Goal: Transaction & Acquisition: Purchase product/service

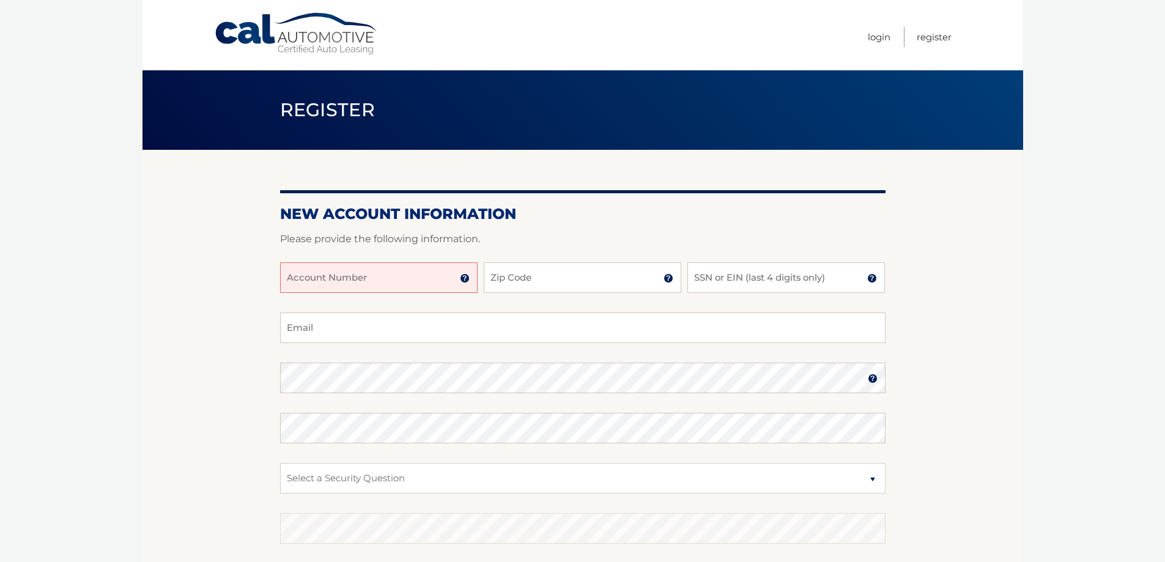
click at [380, 275] on input "Account Number" at bounding box center [378, 277] width 197 height 31
type input "44455984164"
click at [569, 281] on input "Zip Code" at bounding box center [582, 277] width 197 height 31
type input "11417"
click at [801, 282] on input "SSN or EIN (last 4 digits only)" at bounding box center [785, 277] width 197 height 31
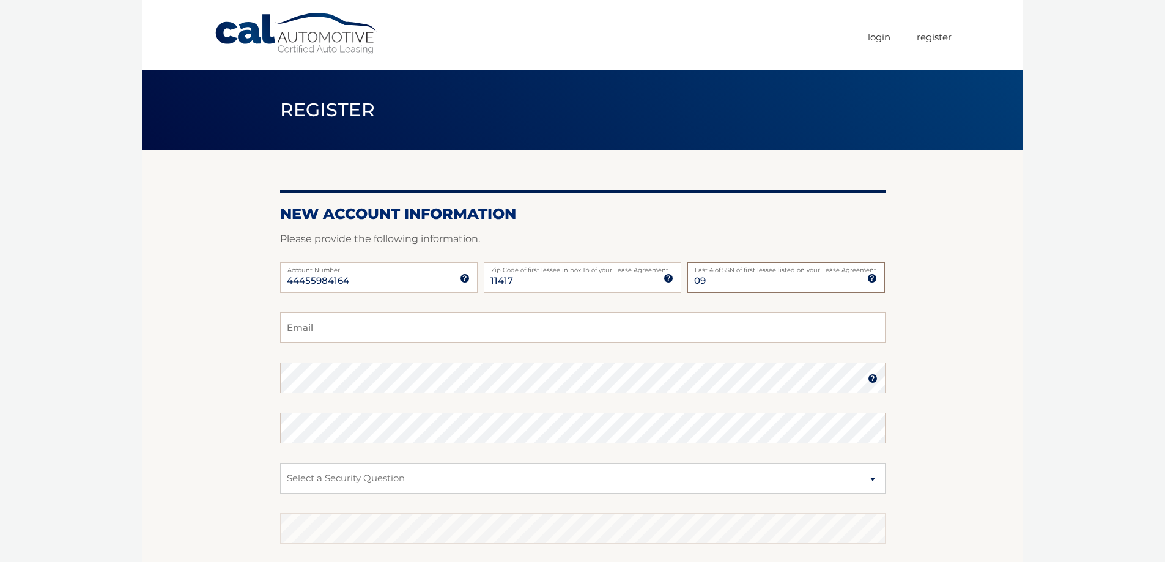
type input "0"
type input "9735"
click at [536, 334] on input "Email" at bounding box center [582, 327] width 605 height 31
type input "stevedaikalo@gmail.com"
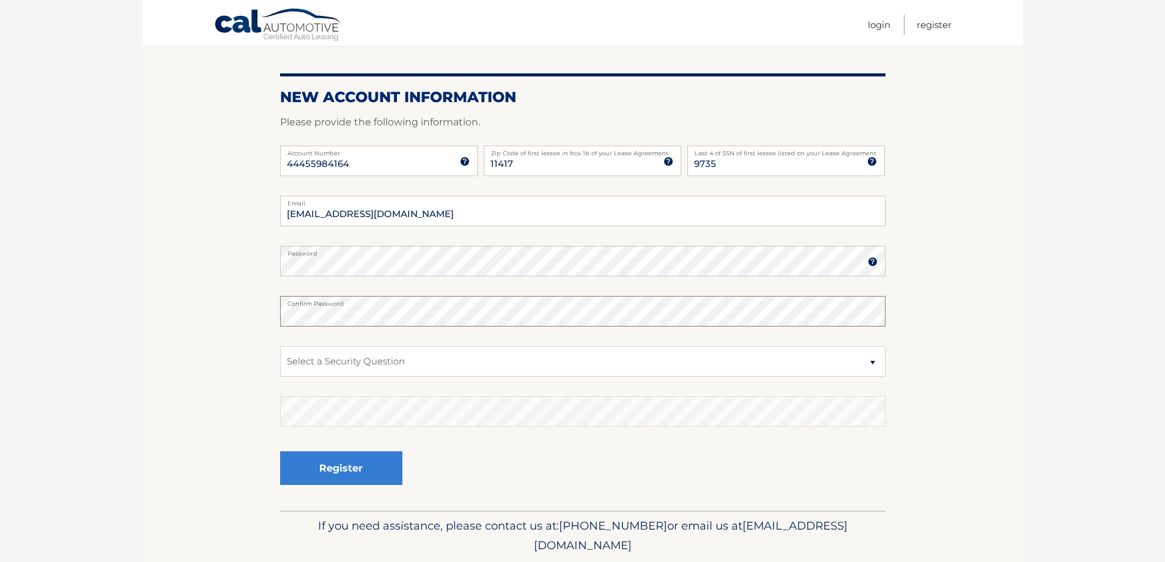
scroll to position [122, 0]
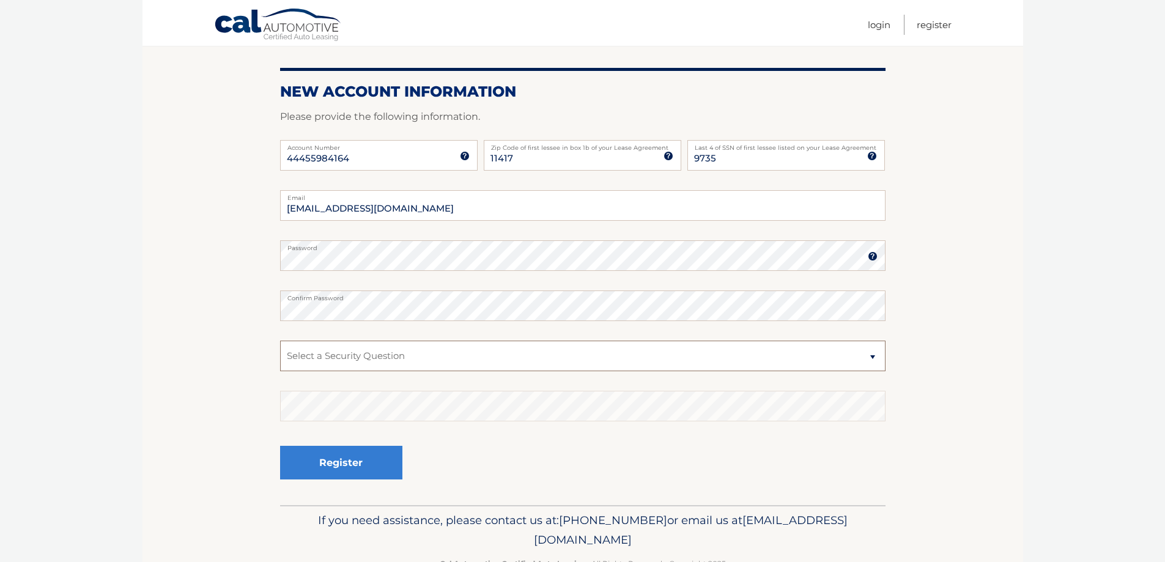
click at [462, 356] on select "Select a Security Question What was the name of your elementary school? What is…" at bounding box center [582, 356] width 605 height 31
select select "2"
click at [280, 341] on select "Select a Security Question What was the name of your elementary school? What is…" at bounding box center [582, 356] width 605 height 31
click at [360, 457] on button "Register" at bounding box center [341, 463] width 122 height 34
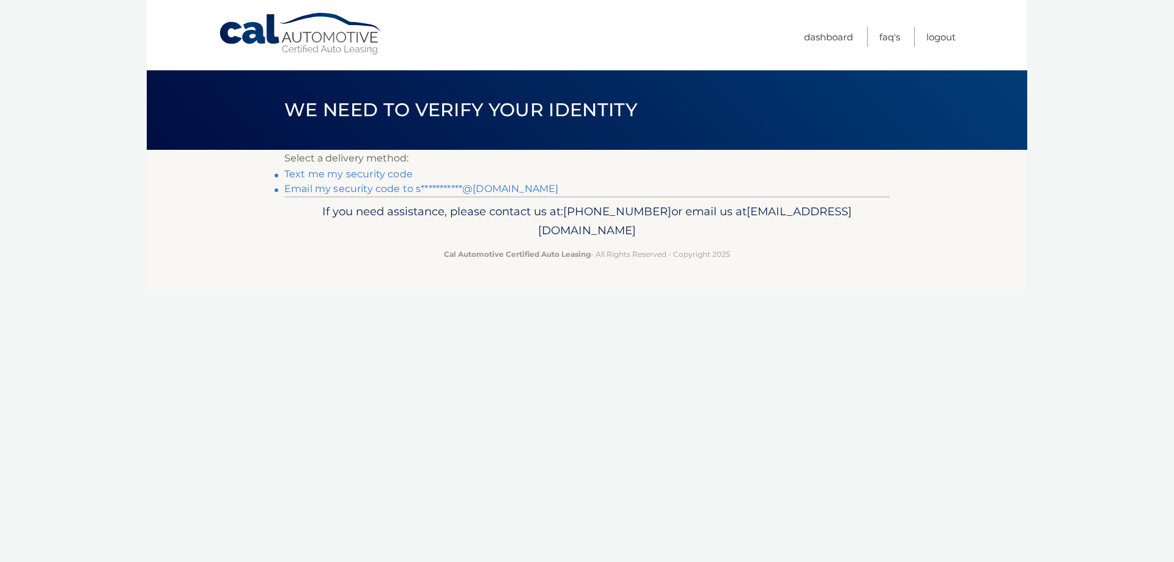
click at [322, 175] on link "Text me my security code" at bounding box center [348, 174] width 128 height 12
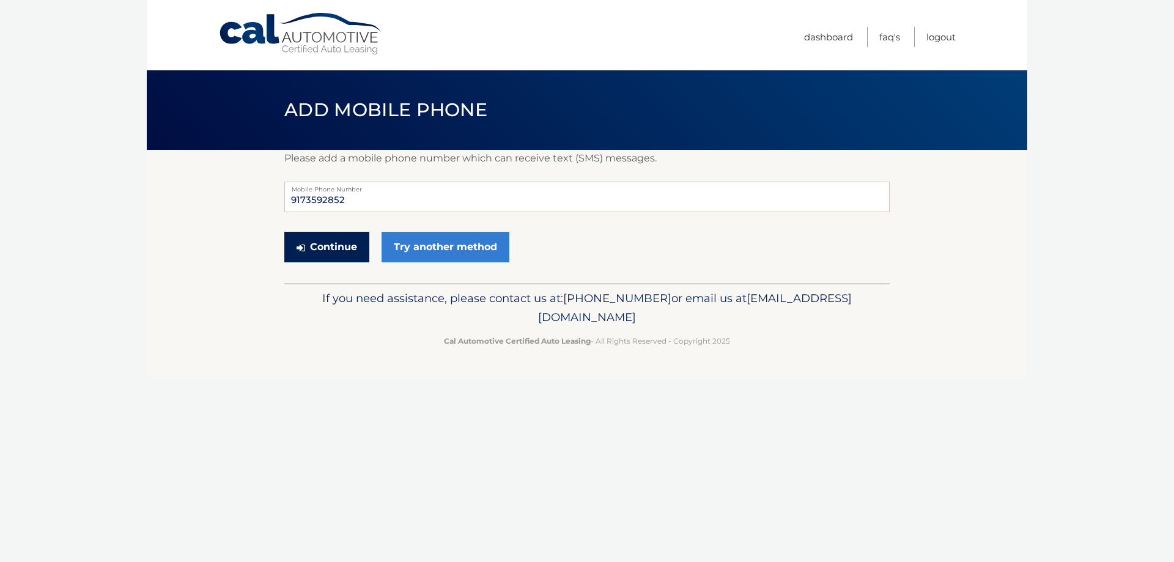
click at [305, 247] on button "Continue" at bounding box center [326, 247] width 85 height 31
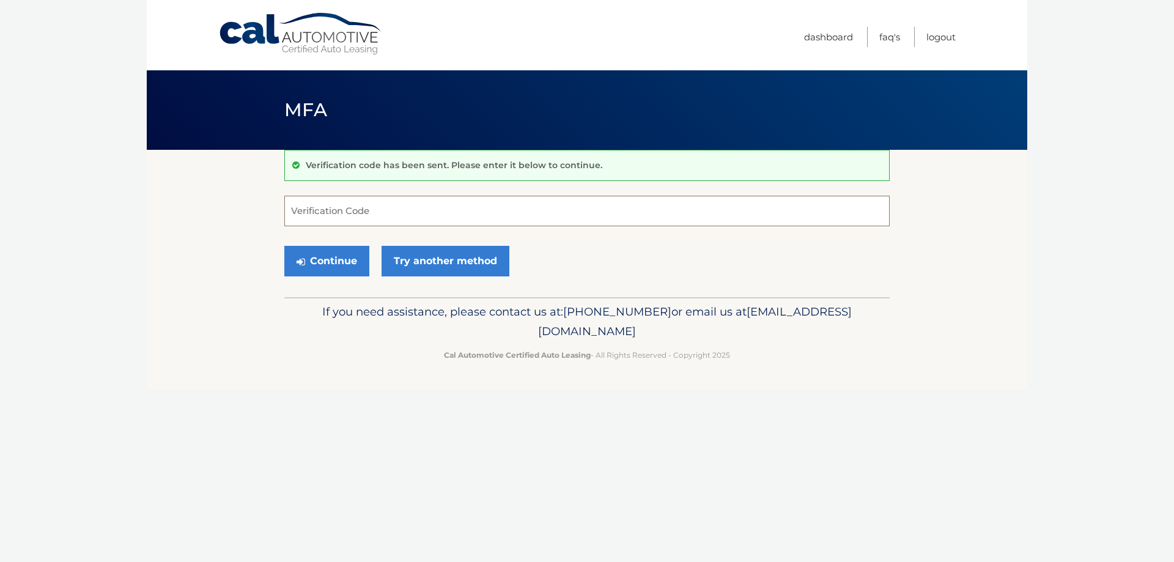
click at [338, 209] on input "Verification Code" at bounding box center [586, 211] width 605 height 31
type input "710895"
click at [369, 259] on div "Continue Try another method" at bounding box center [586, 262] width 605 height 42
click at [363, 259] on button "Continue" at bounding box center [326, 261] width 85 height 31
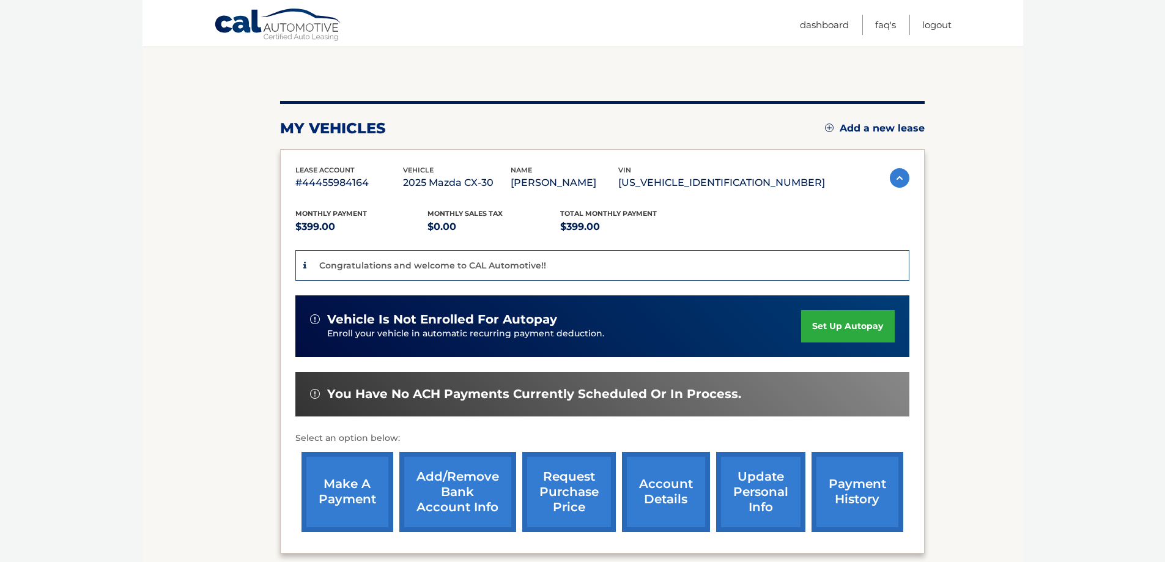
scroll to position [183, 0]
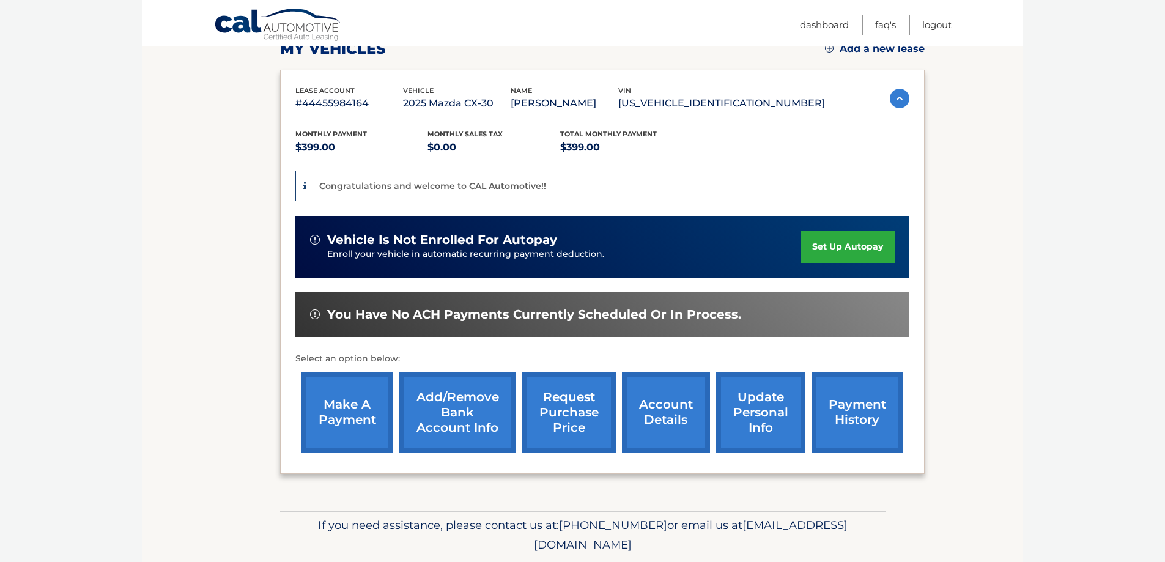
click at [838, 242] on link "set up autopay" at bounding box center [847, 247] width 93 height 32
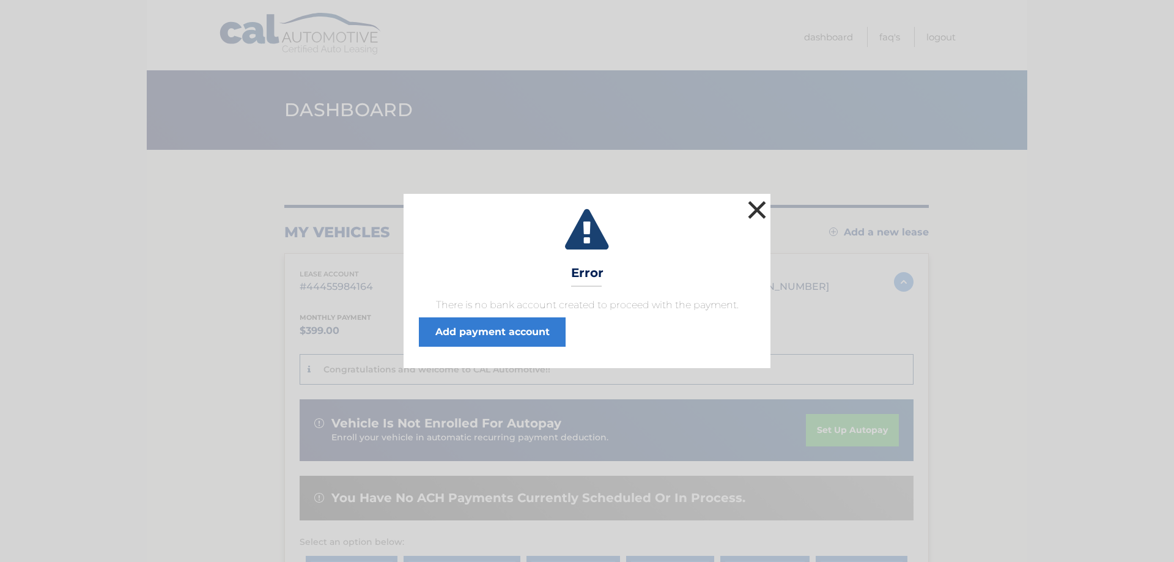
click at [752, 213] on button "×" at bounding box center [757, 209] width 24 height 24
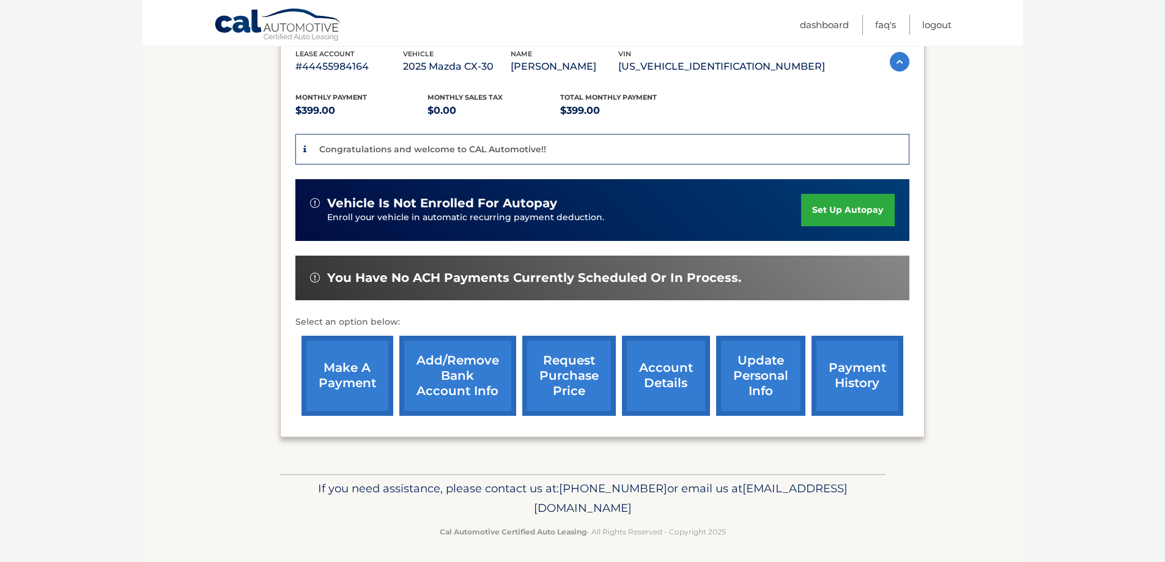
scroll to position [225, 0]
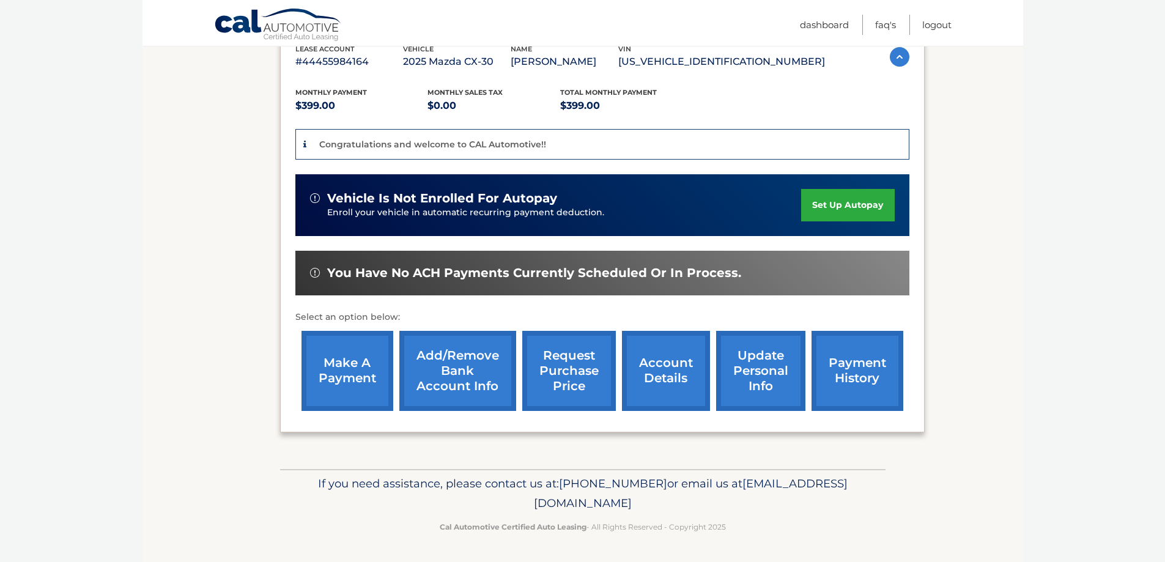
click at [362, 350] on link "make a payment" at bounding box center [347, 371] width 92 height 80
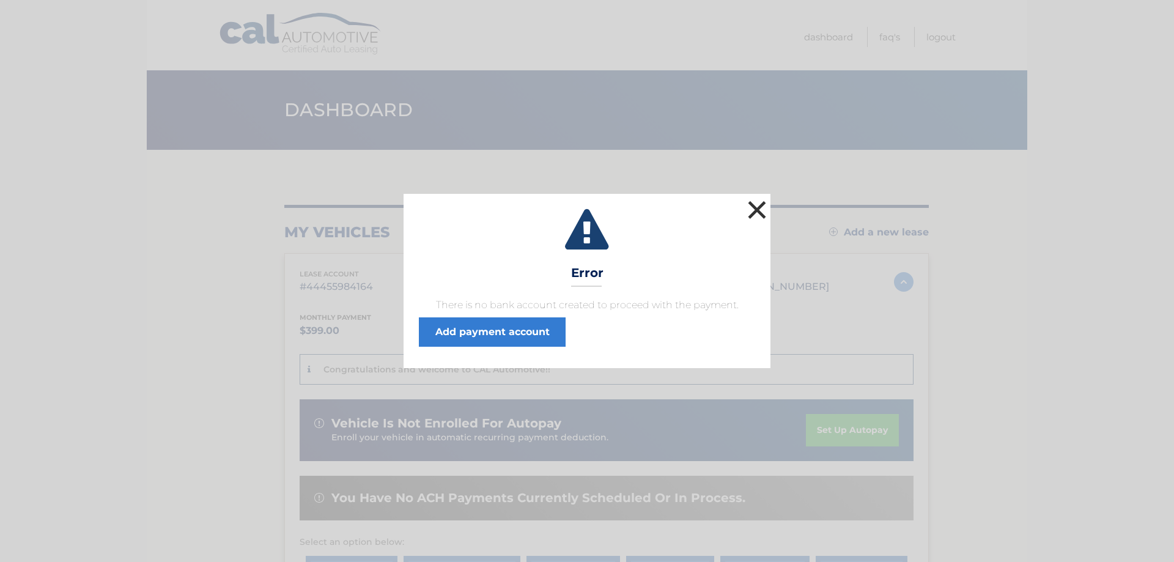
click at [757, 209] on button "×" at bounding box center [757, 209] width 24 height 24
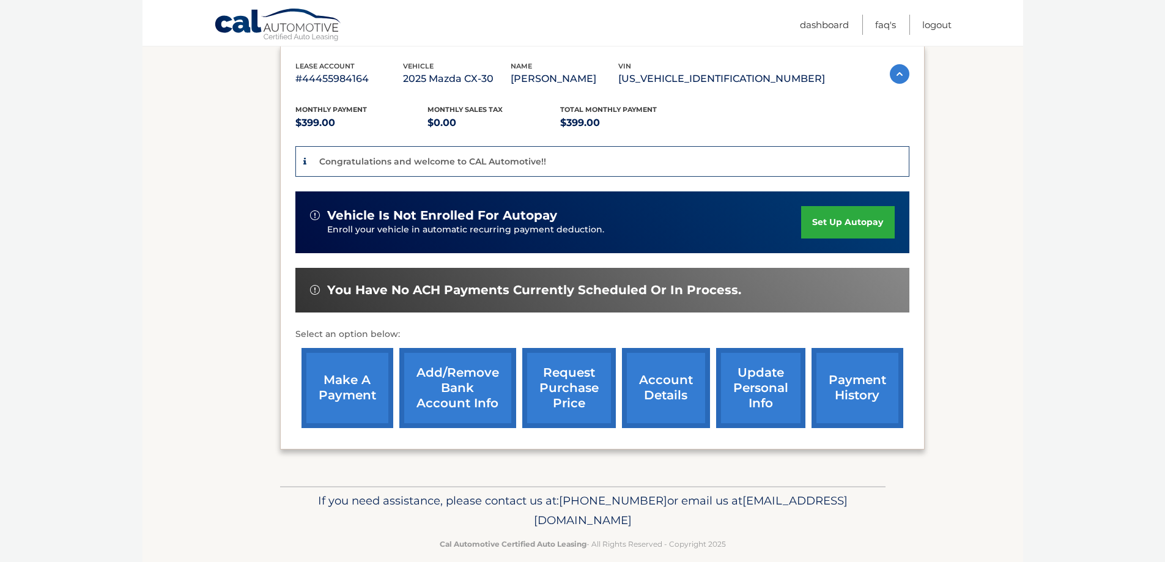
scroll to position [225, 0]
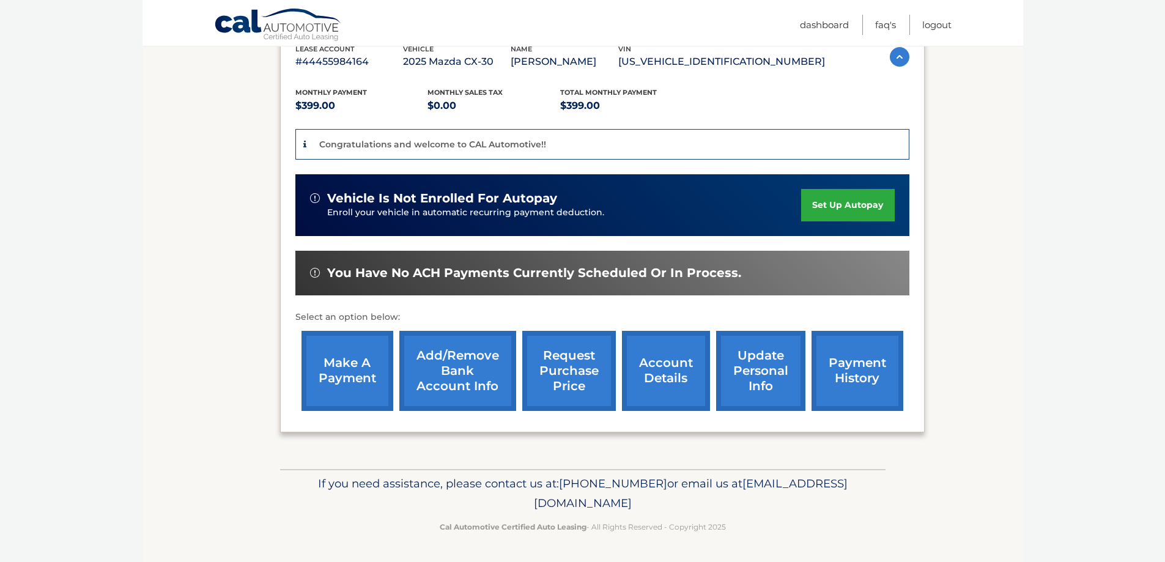
click at [471, 369] on link "Add/Remove bank account info" at bounding box center [457, 371] width 117 height 80
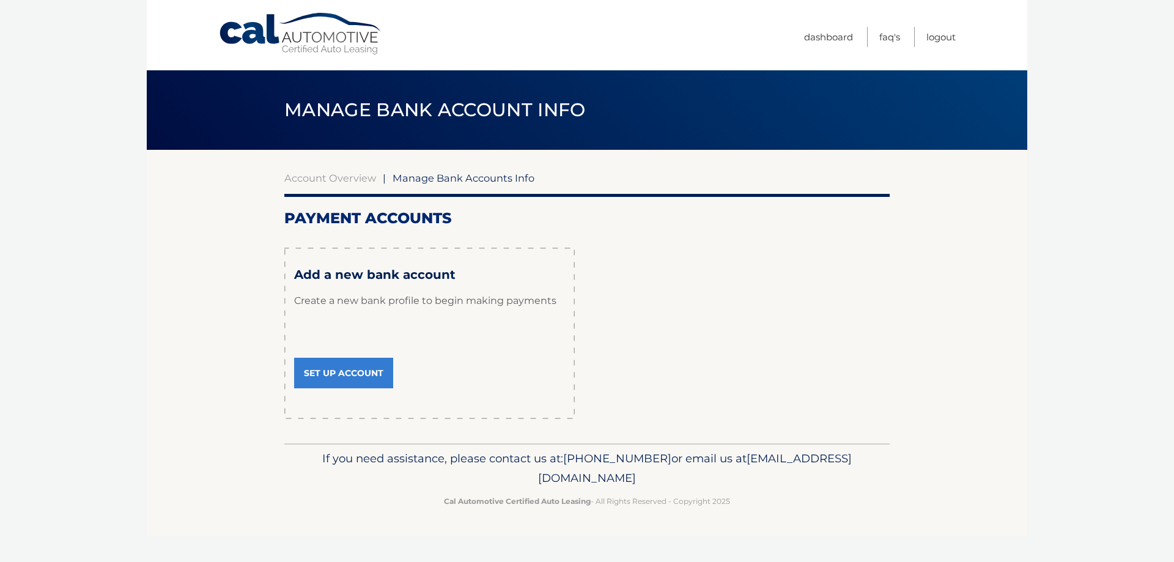
click at [364, 307] on p "Create a new bank profile to begin making payments" at bounding box center [429, 300] width 271 height 37
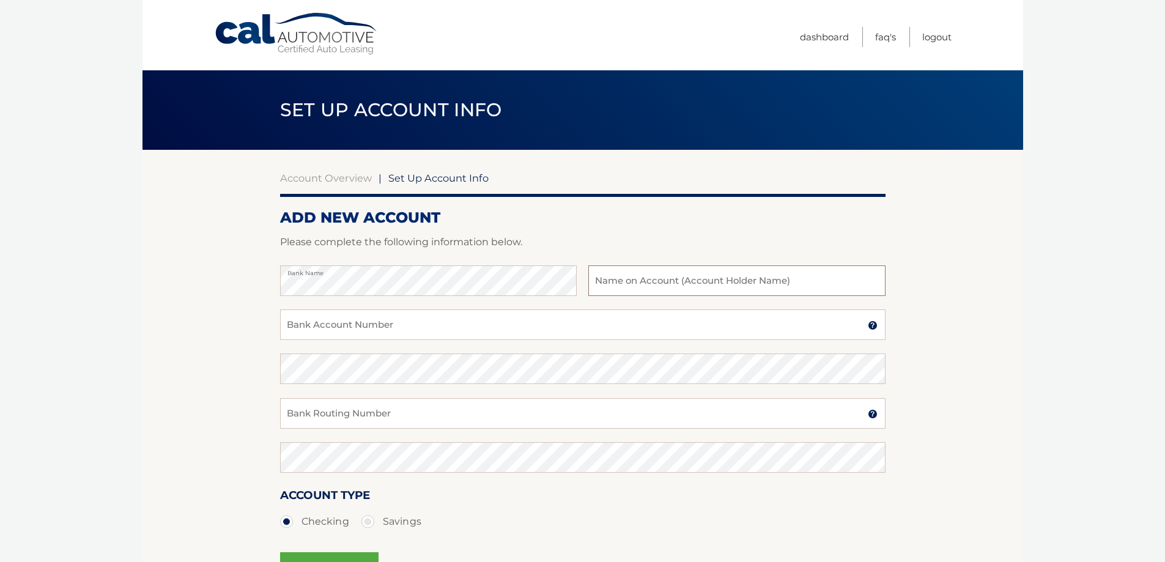
click at [623, 275] on input "text" at bounding box center [736, 280] width 297 height 31
type input "[PERSON_NAME]"
click at [319, 321] on input "Bank Account Number" at bounding box center [582, 324] width 605 height 31
type input "9077079780465"
click at [331, 417] on input "Bank Routing Number" at bounding box center [582, 413] width 605 height 31
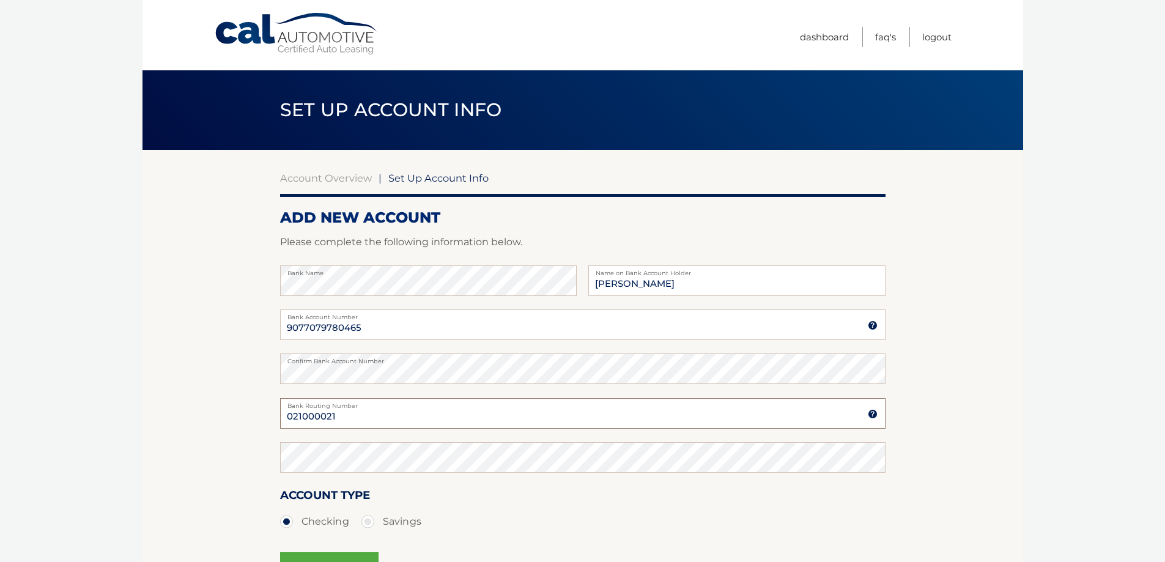
type input "021000021"
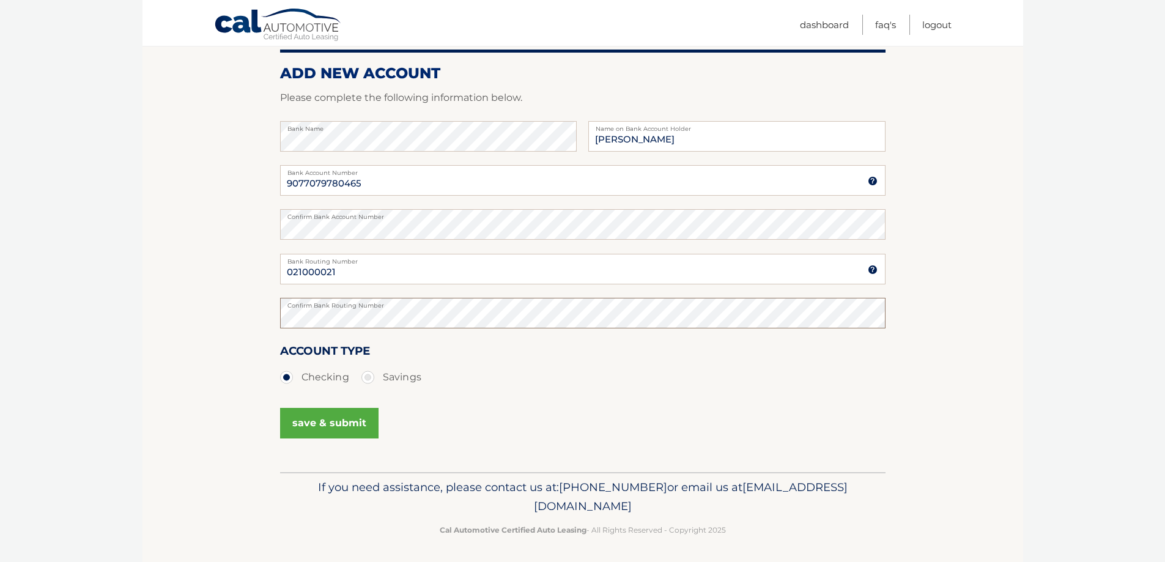
scroll to position [147, 0]
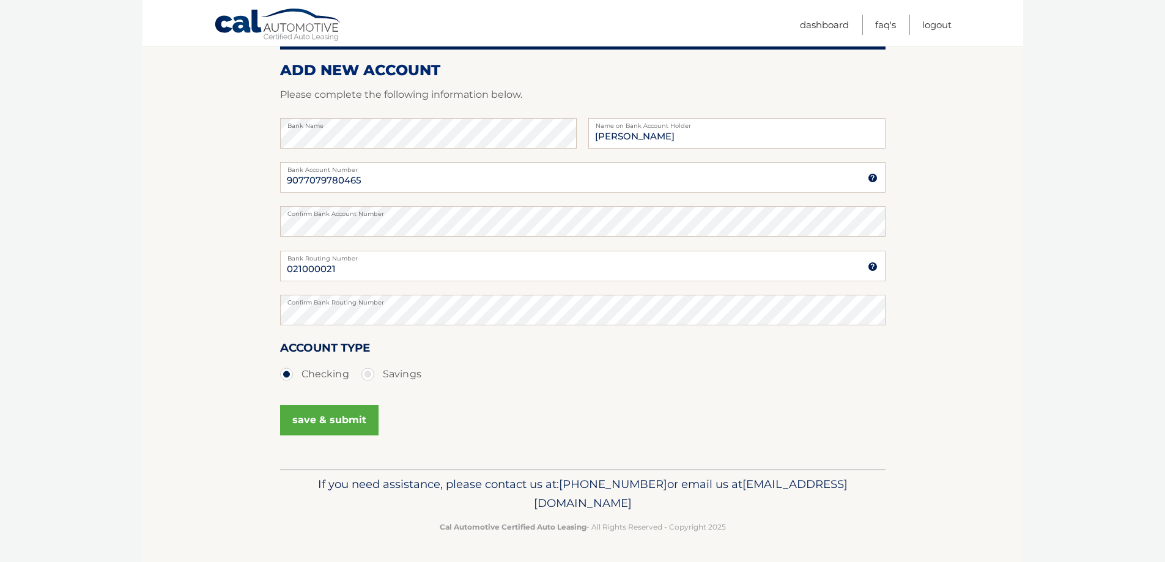
click at [316, 424] on button "save & submit" at bounding box center [329, 420] width 98 height 31
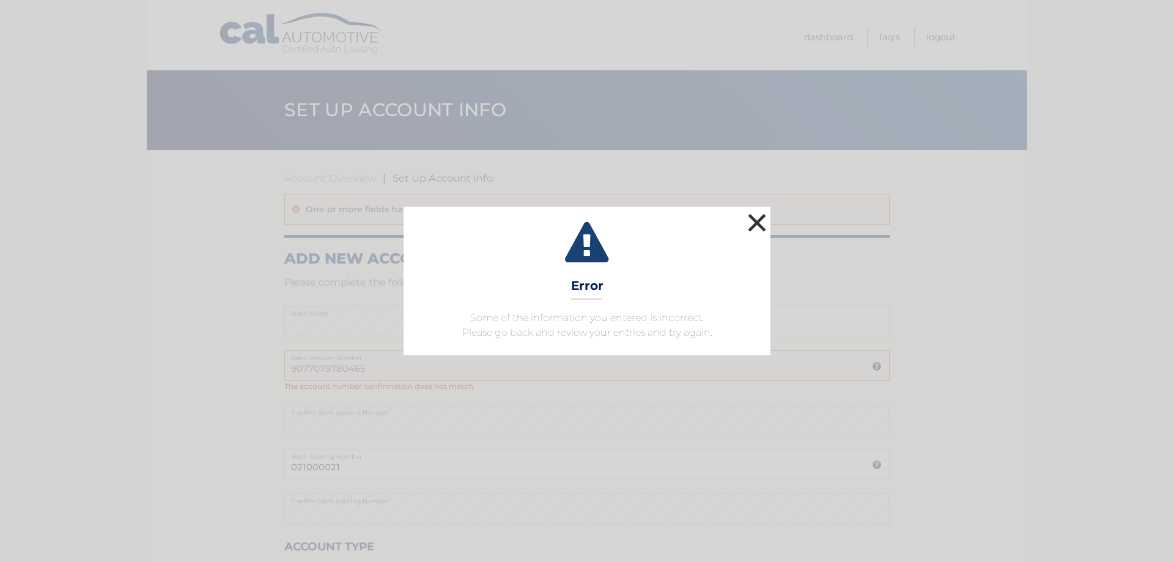
click at [749, 223] on button "×" at bounding box center [757, 222] width 24 height 24
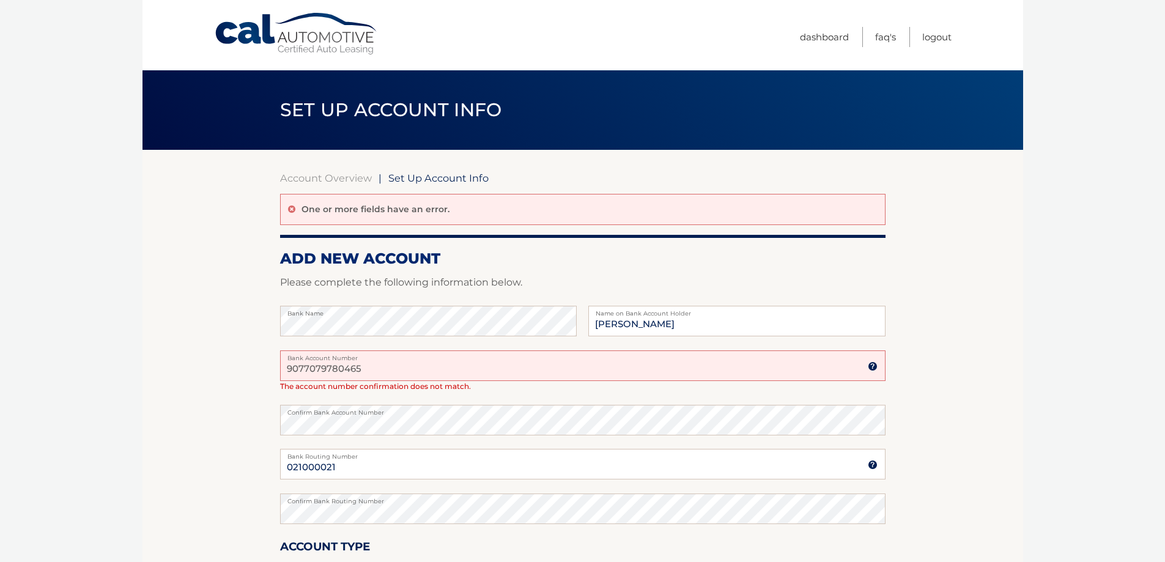
click at [309, 366] on input "9077079780465" at bounding box center [582, 365] width 605 height 31
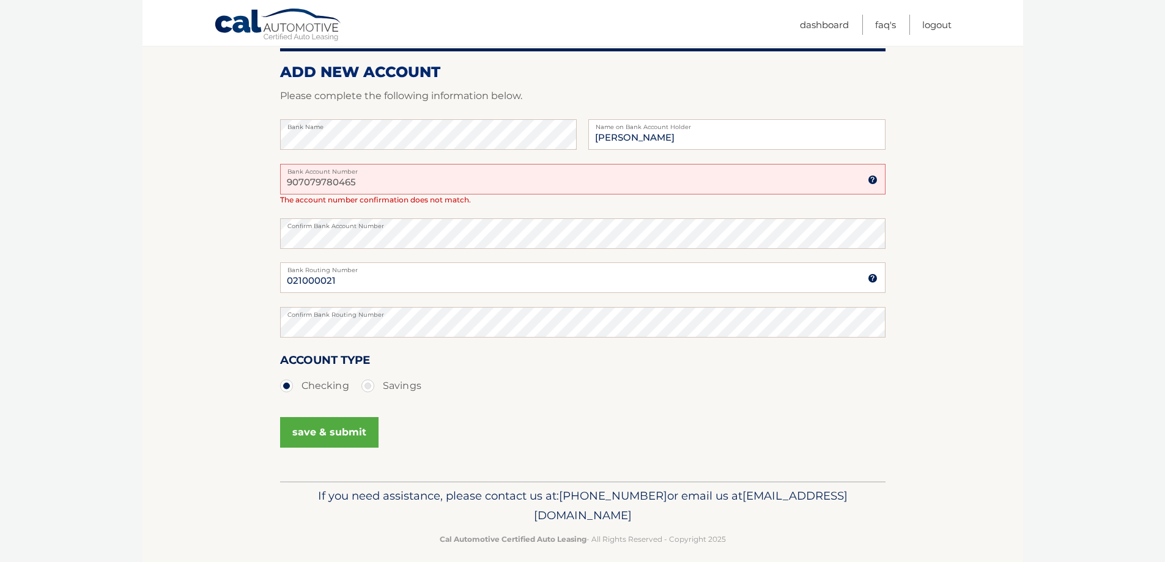
scroll to position [198, 0]
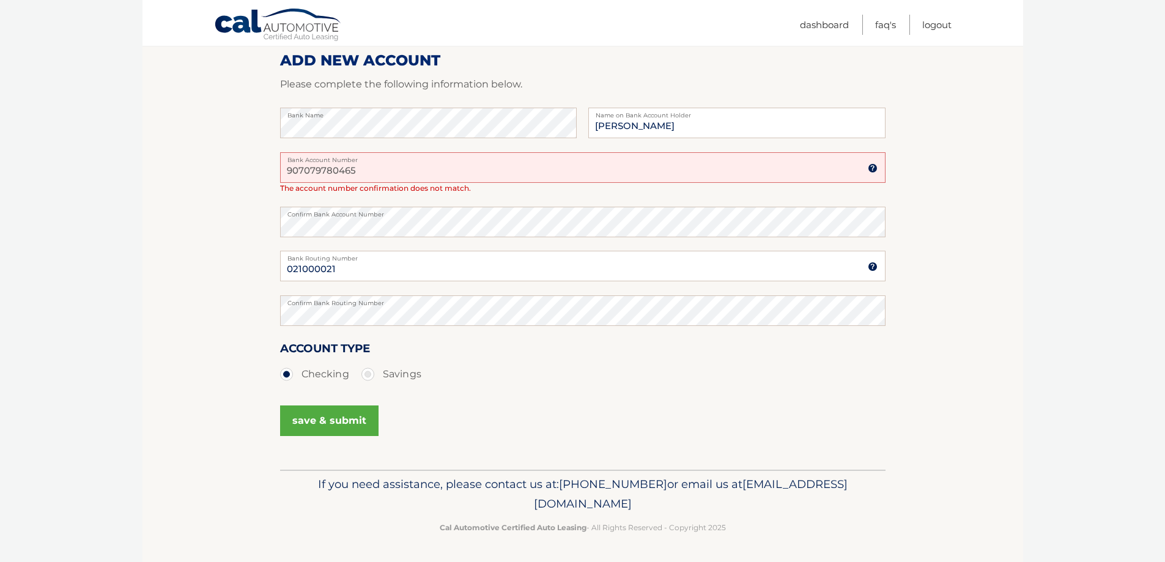
type input "907079780465"
click at [299, 422] on button "save & submit" at bounding box center [329, 420] width 98 height 31
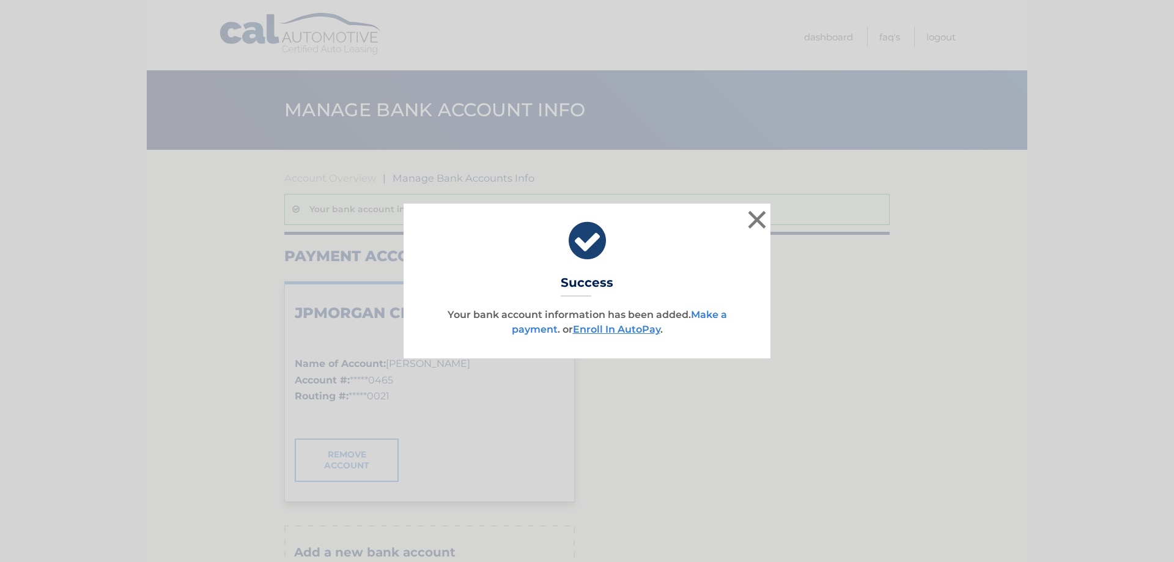
click at [533, 331] on link "Make a payment" at bounding box center [619, 322] width 215 height 26
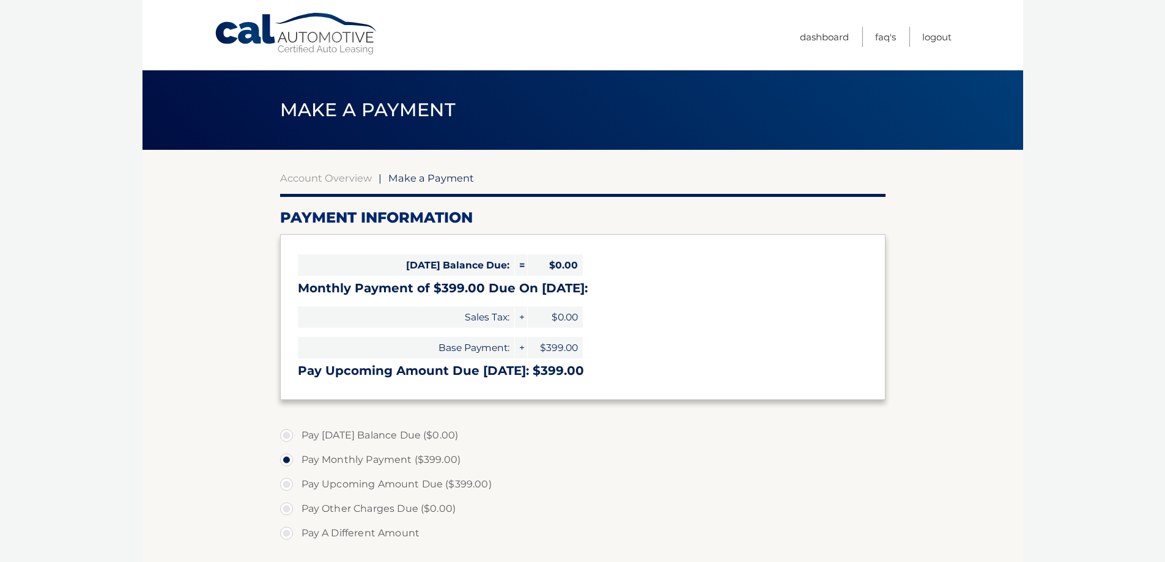
select select "YWQyMGI5YTItYzk4ZC00MTQ0LWJkNzAtYmVmYWEyZDBjMDNm"
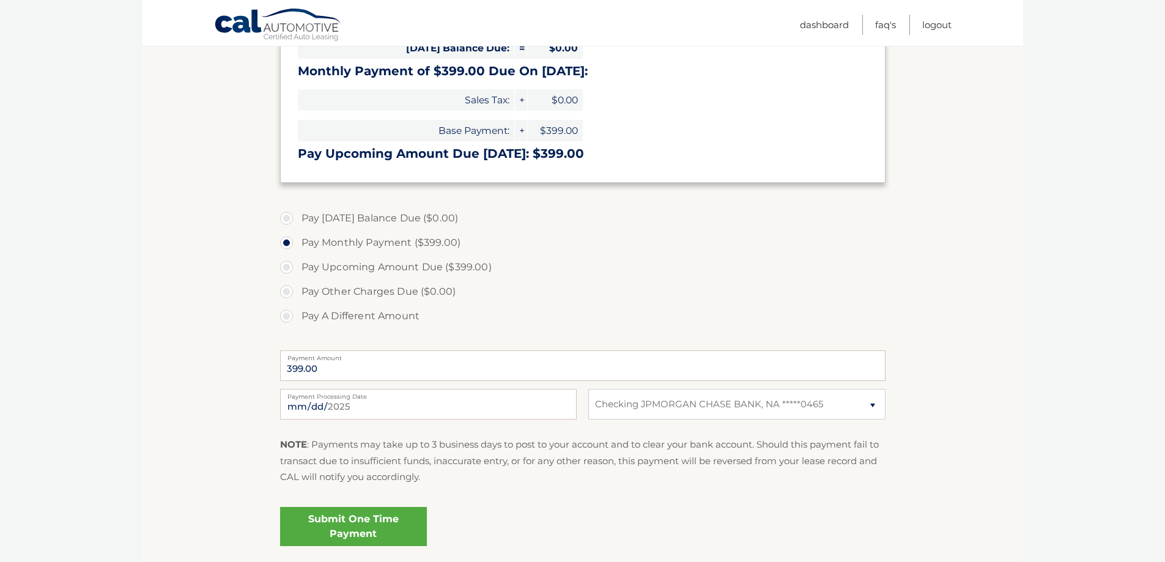
scroll to position [245, 0]
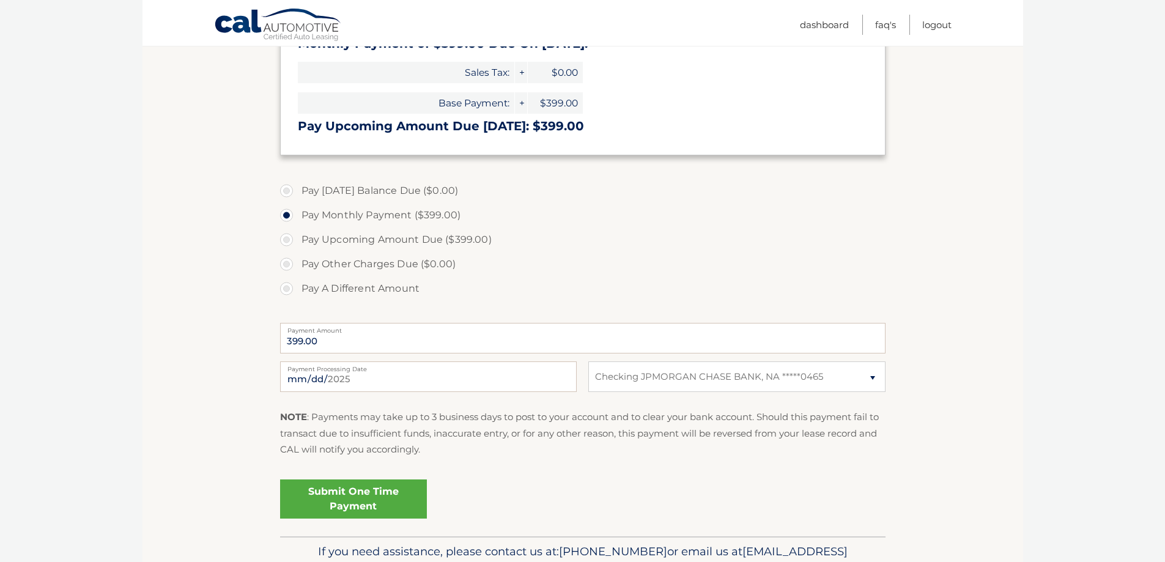
click at [449, 370] on label "Payment Processing Date" at bounding box center [428, 366] width 297 height 10
click at [449, 370] on input "[DATE]" at bounding box center [428, 376] width 297 height 31
click at [320, 371] on label "Payment Processing Date" at bounding box center [428, 366] width 297 height 10
click at [320, 372] on input "2025-08-19" at bounding box center [428, 376] width 297 height 31
click at [308, 382] on input "2025-08-19" at bounding box center [428, 376] width 297 height 31
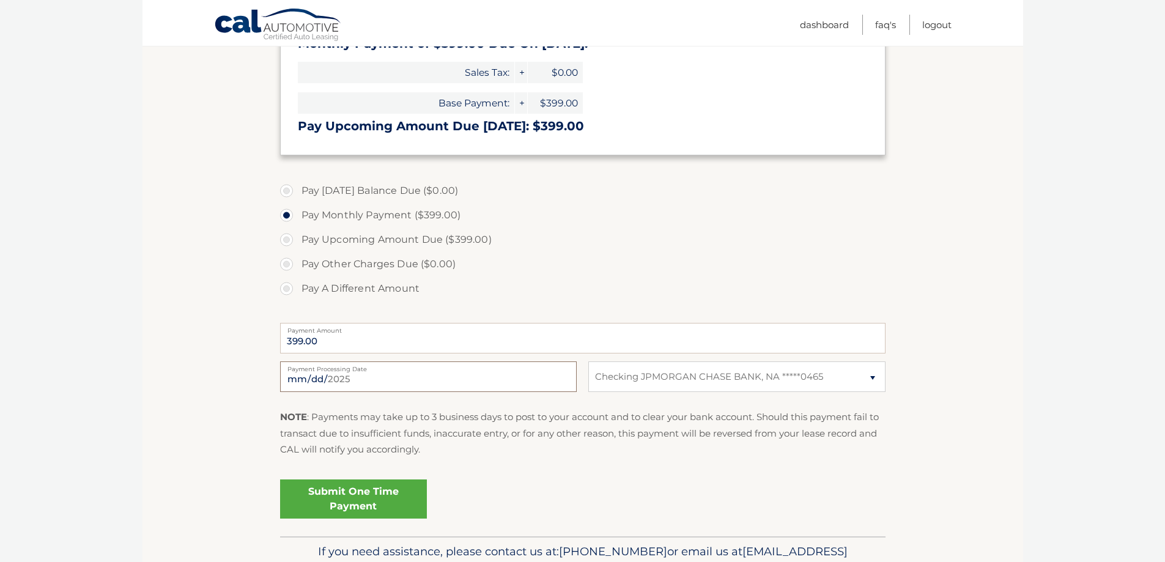
type input "2025-08-28"
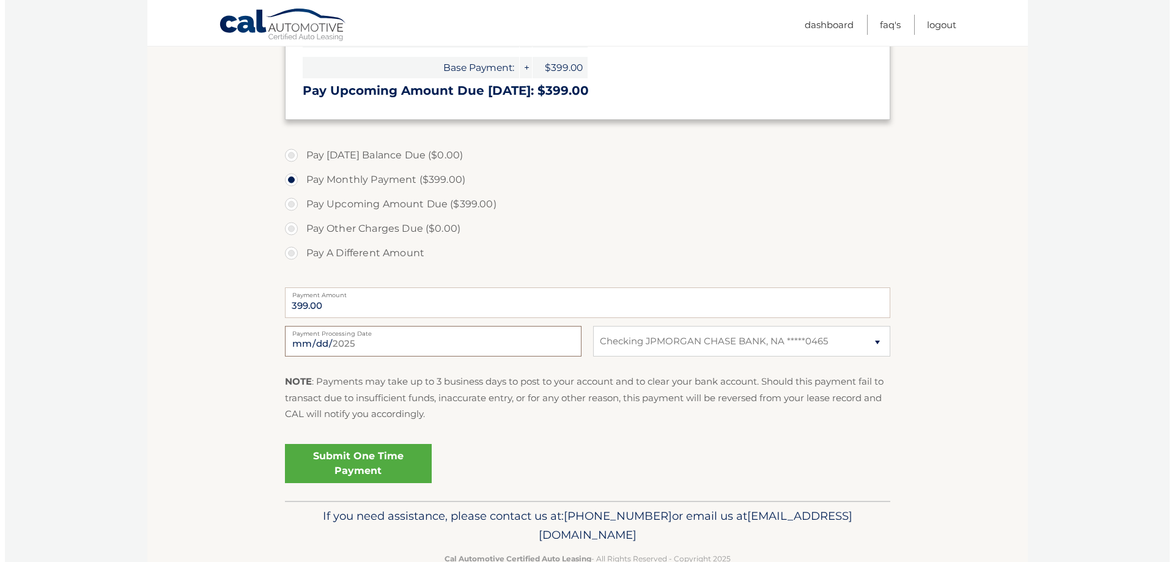
scroll to position [312, 0]
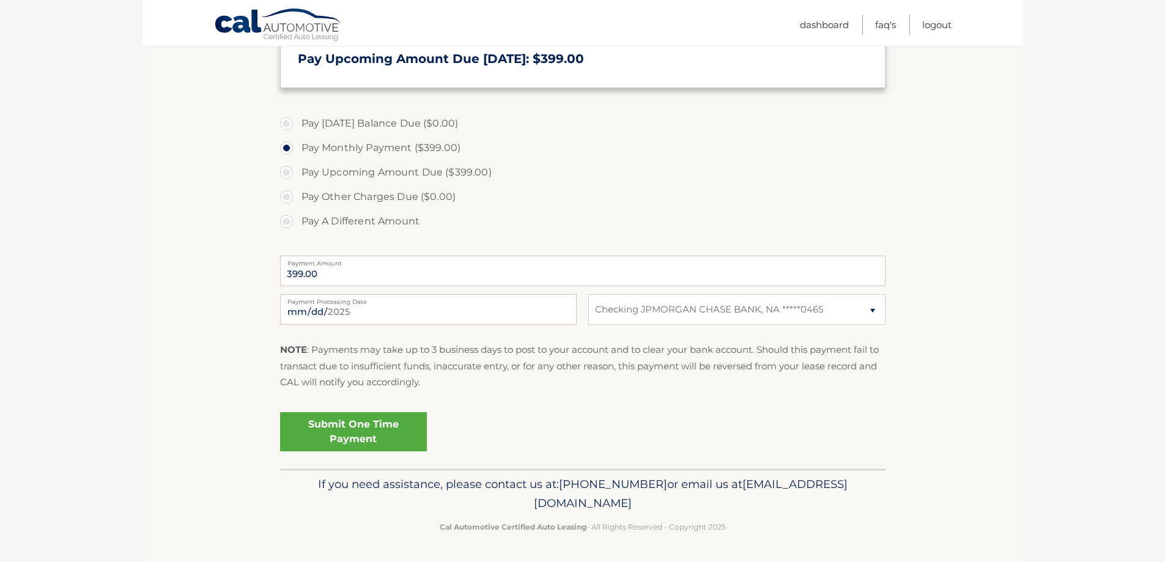
click at [352, 426] on link "Submit One Time Payment" at bounding box center [353, 431] width 147 height 39
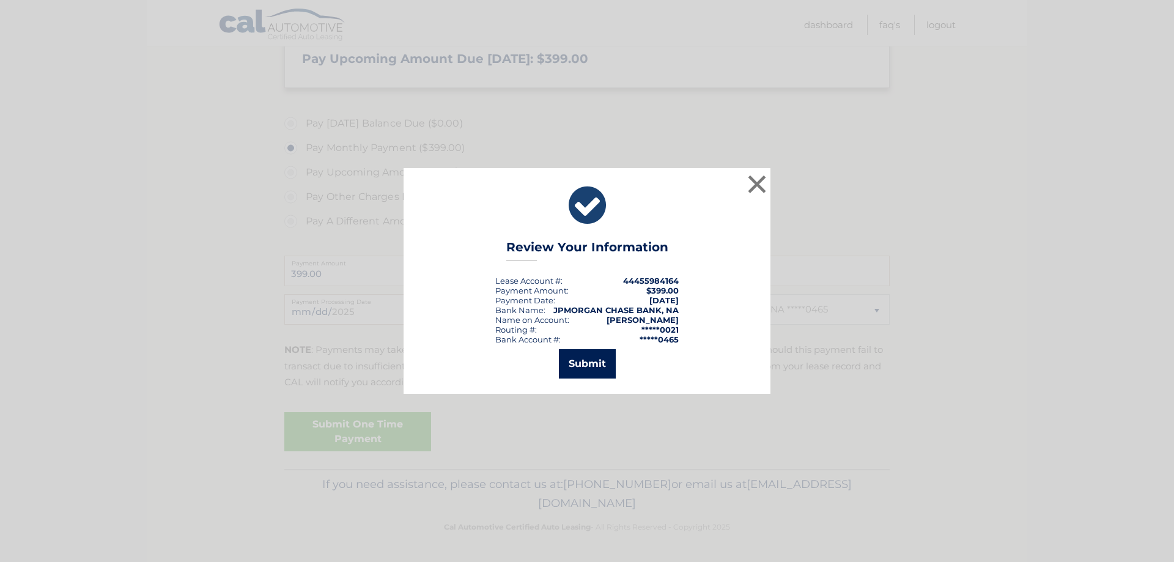
drag, startPoint x: 589, startPoint y: 366, endPoint x: 594, endPoint y: 372, distance: 7.5
click at [594, 372] on button "Submit" at bounding box center [587, 363] width 57 height 29
